Goal: Navigation & Orientation: Find specific page/section

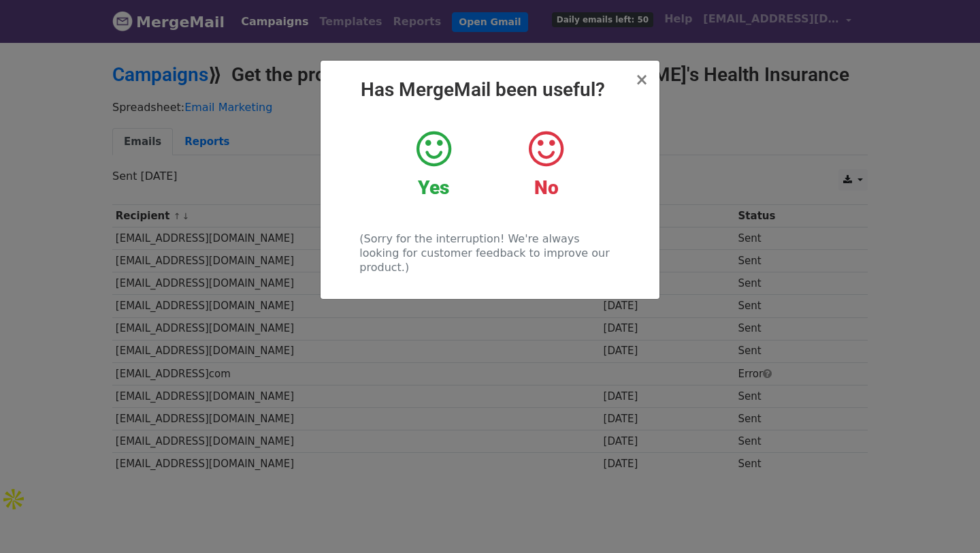
click at [443, 147] on icon at bounding box center [434, 149] width 35 height 41
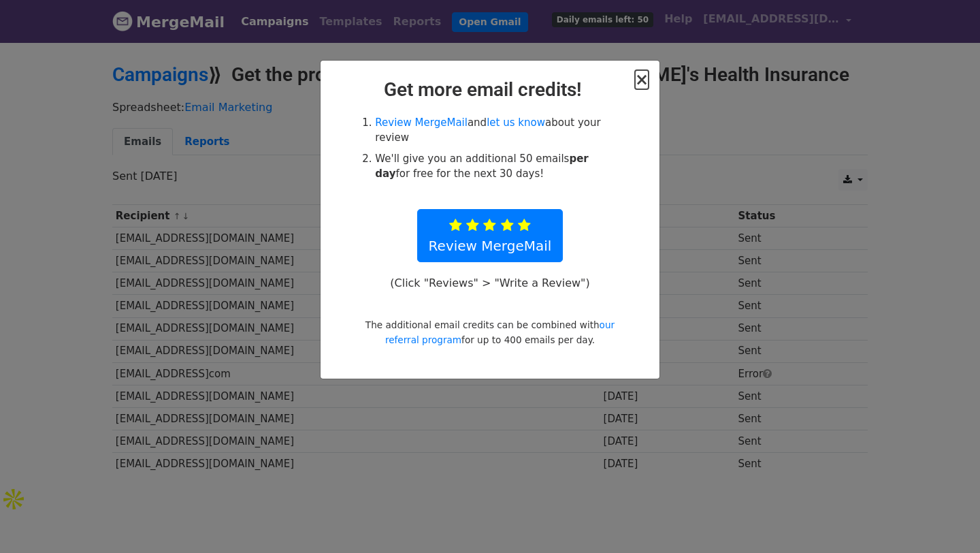
click at [644, 82] on span "×" at bounding box center [642, 79] width 14 height 19
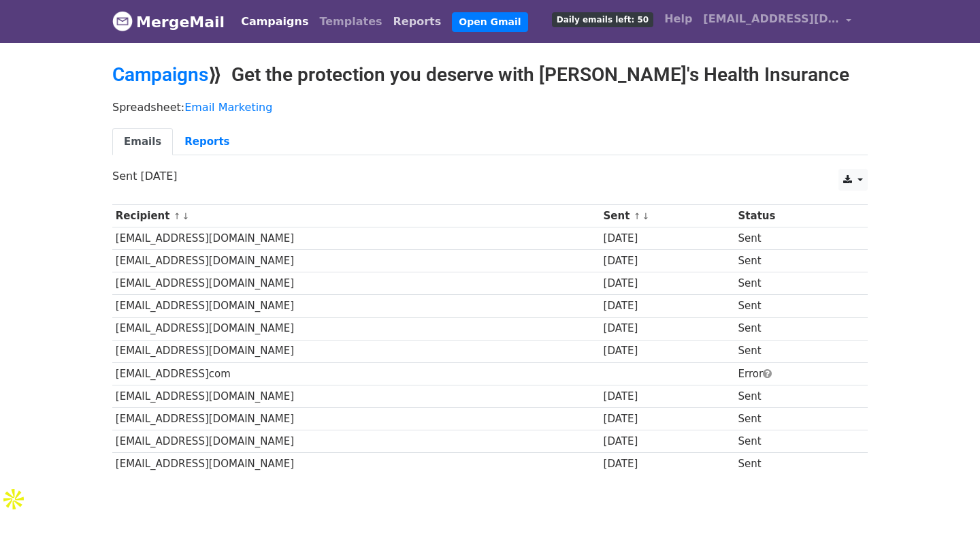
click at [388, 18] on link "Reports" at bounding box center [417, 21] width 59 height 27
